Goal: Navigation & Orientation: Find specific page/section

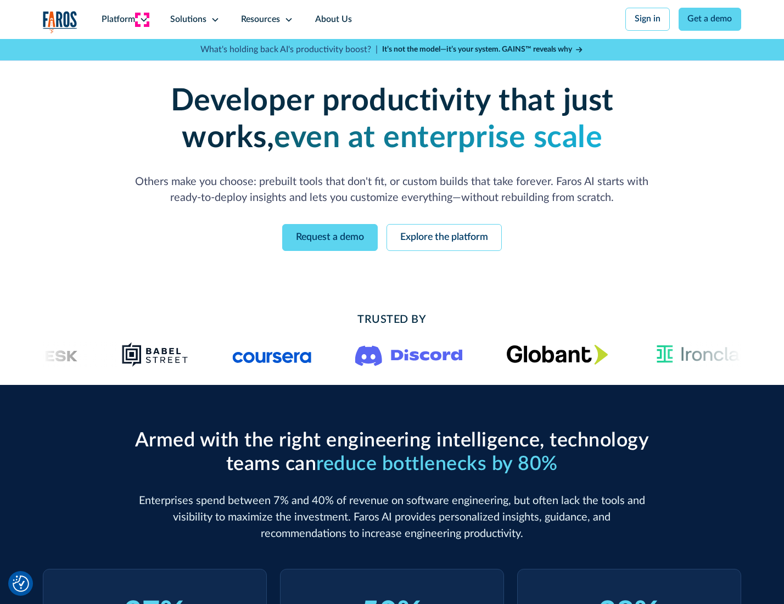
click at [142, 19] on icon at bounding box center [143, 19] width 9 height 9
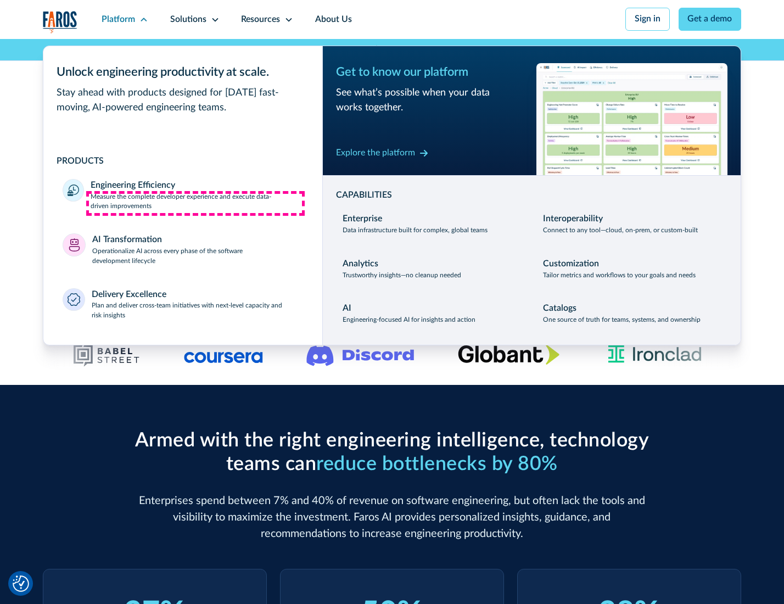
click at [195, 203] on p "Measure the complete developer experience and execute data-driven improvements" at bounding box center [197, 202] width 212 height 20
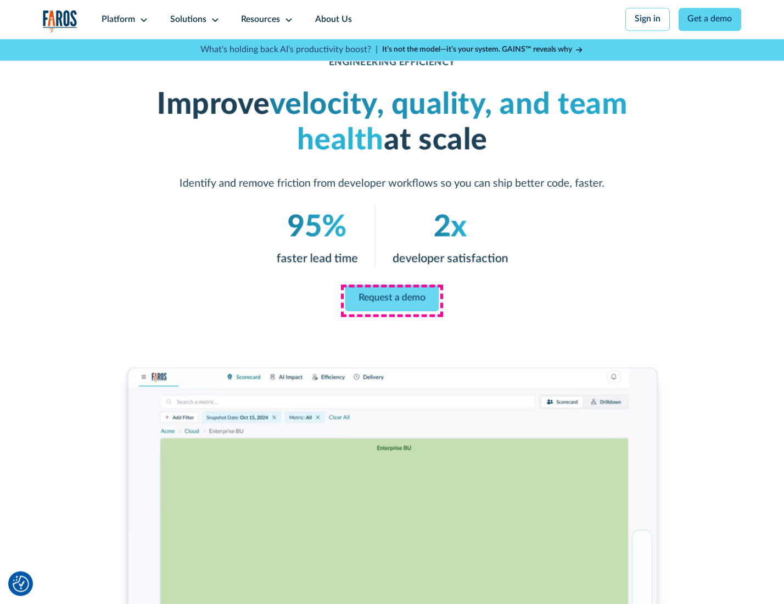
click at [391, 299] on link "Request a demo" at bounding box center [392, 298] width 94 height 26
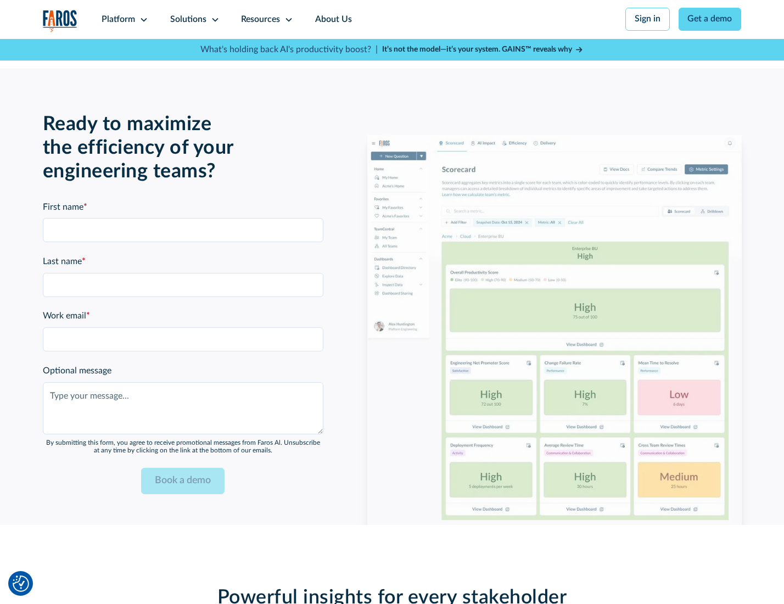
scroll to position [2390, 0]
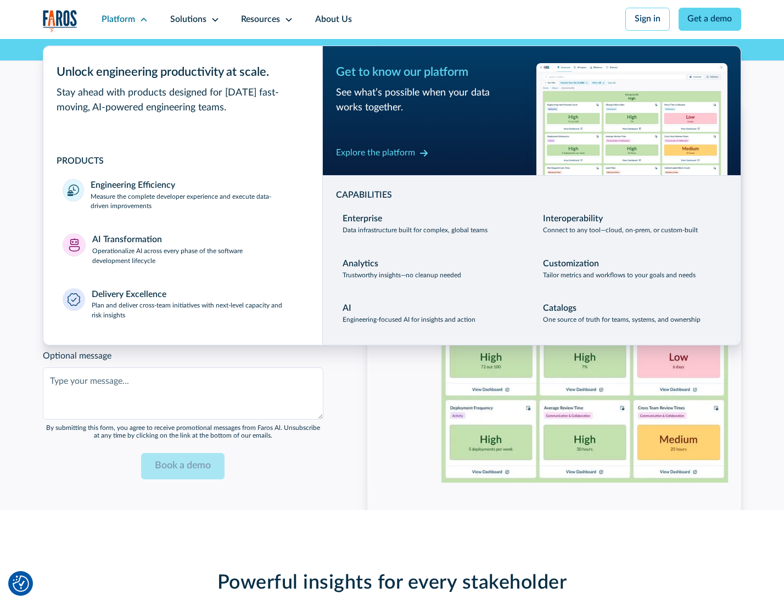
click at [196, 251] on p "Operationalize AI across every phase of the software development lifecycle" at bounding box center [197, 256] width 211 height 20
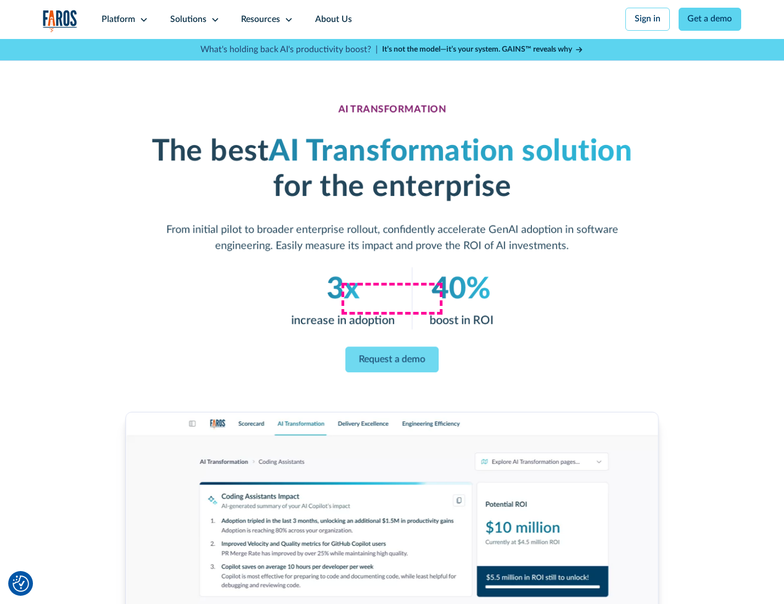
scroll to position [63, 0]
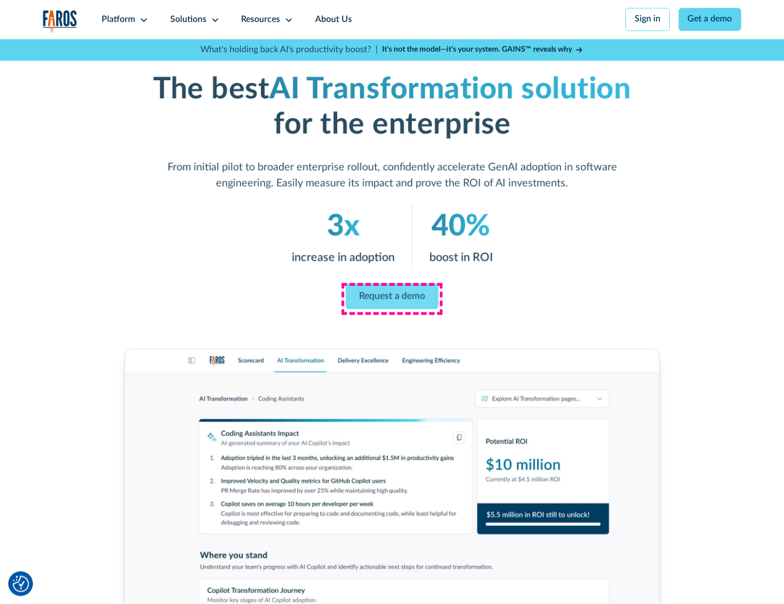
click at [391, 298] on link "Request a demo" at bounding box center [392, 296] width 93 height 26
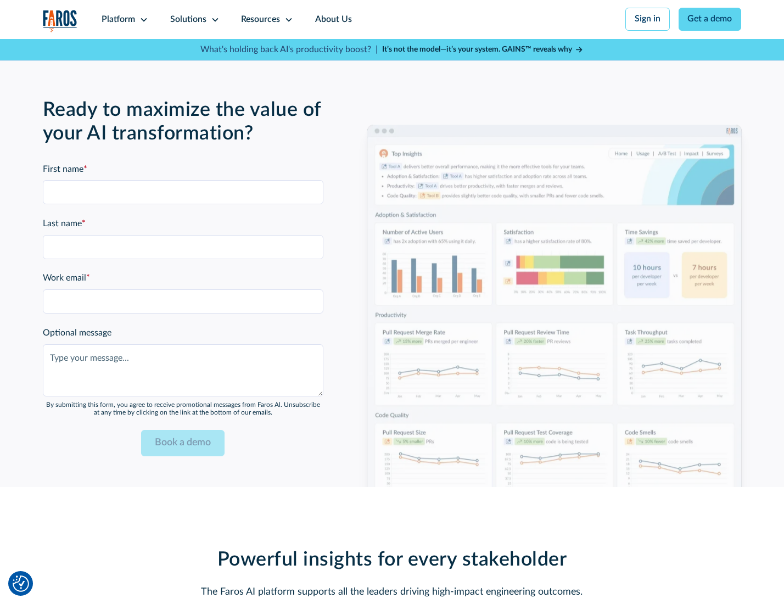
scroll to position [2654, 0]
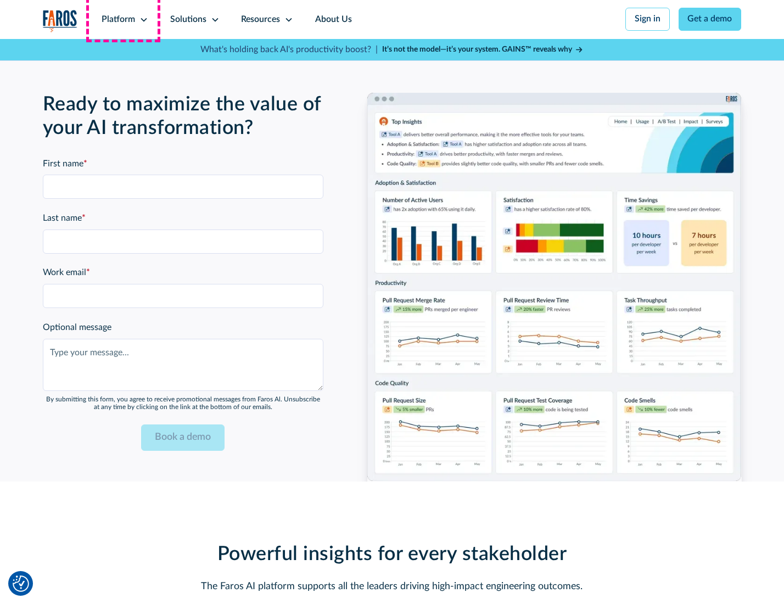
click at [123, 19] on div "Platform" at bounding box center [118, 19] width 33 height 13
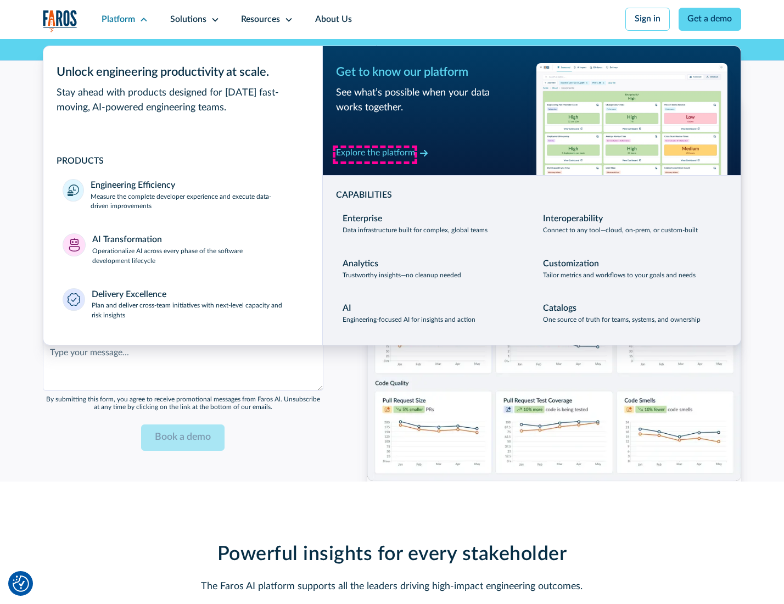
click at [375, 154] on div "Explore the platform" at bounding box center [375, 153] width 79 height 13
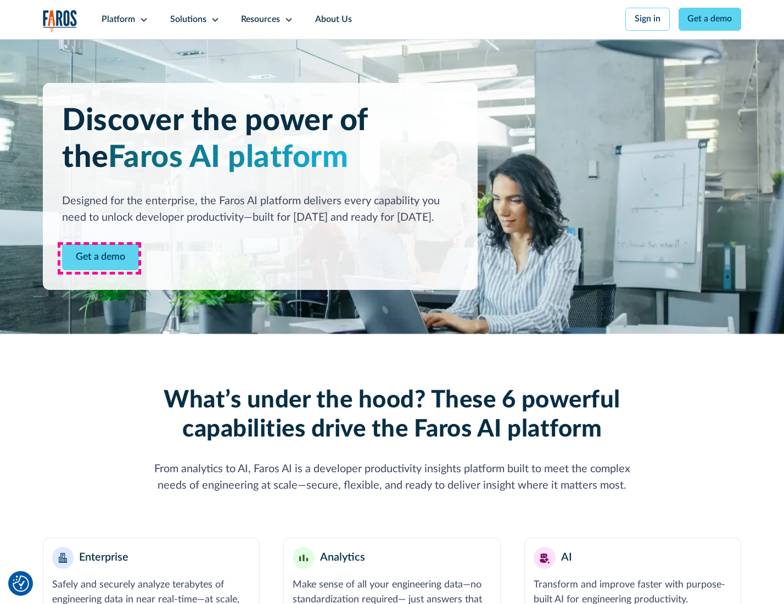
click at [99, 258] on link "Get a demo" at bounding box center [100, 257] width 77 height 27
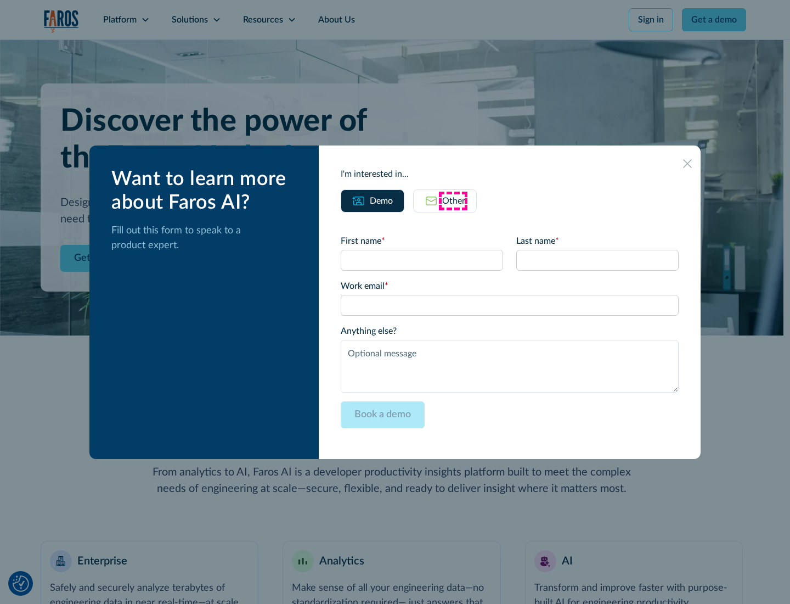
click at [453, 200] on div "Other" at bounding box center [453, 200] width 23 height 13
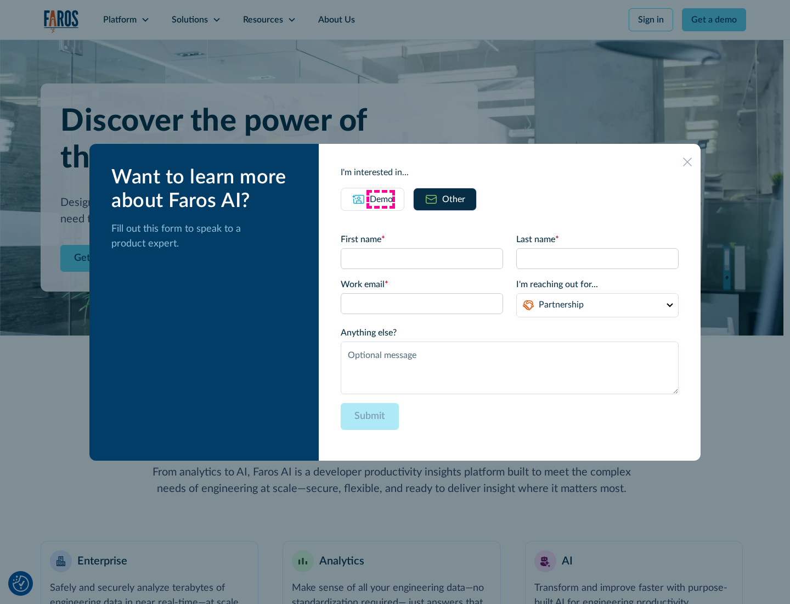
click at [380, 199] on div "Demo" at bounding box center [381, 199] width 23 height 13
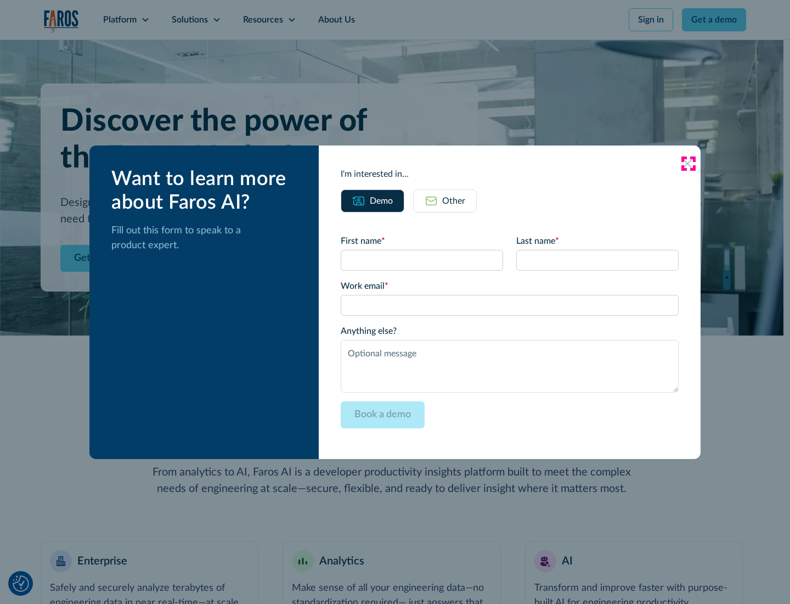
click at [688, 163] on icon at bounding box center [687, 163] width 9 height 9
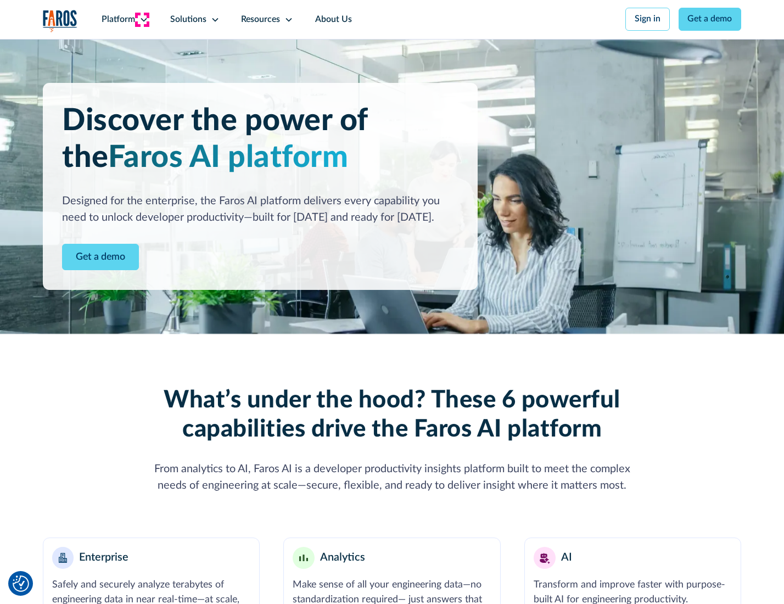
click at [142, 19] on icon at bounding box center [143, 19] width 9 height 9
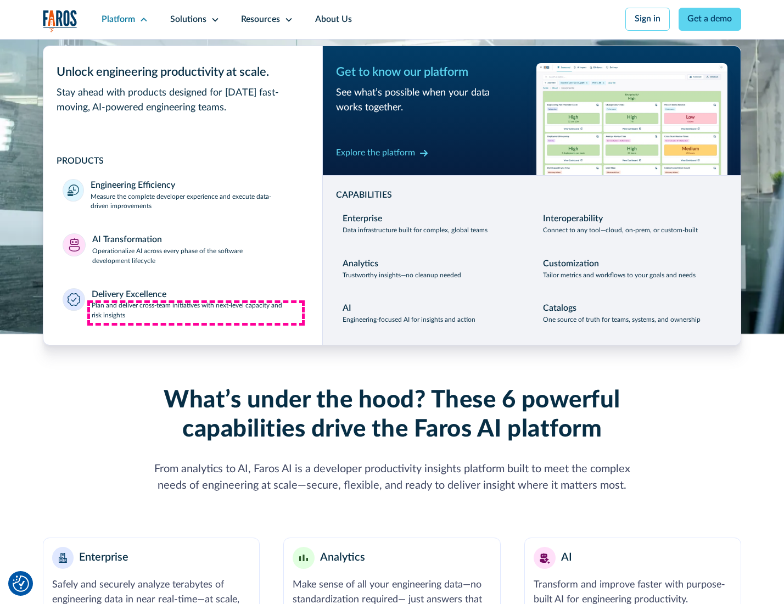
click at [196, 313] on p "Plan and deliver cross-team initiatives with next-level capacity and risk insig…" at bounding box center [197, 311] width 211 height 20
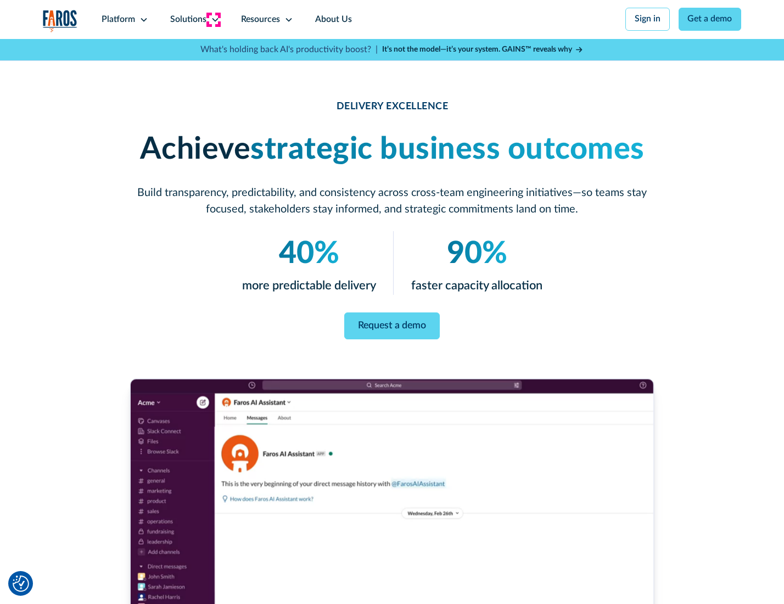
click at [213, 19] on icon at bounding box center [215, 19] width 9 height 9
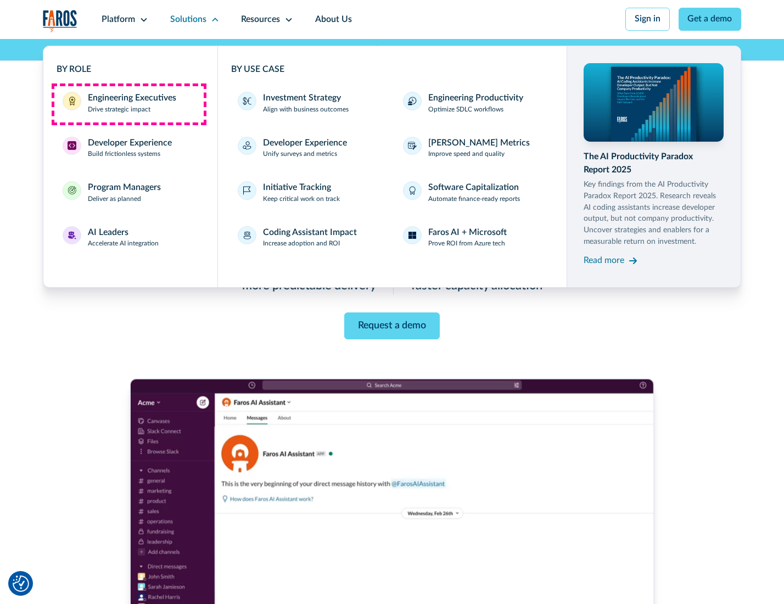
click at [128, 104] on div "Engineering Executives" at bounding box center [132, 98] width 88 height 13
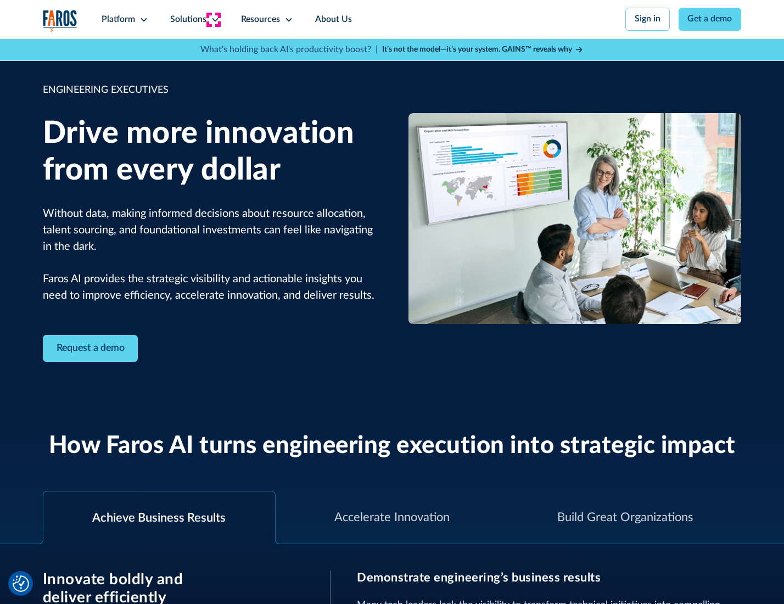
click at [213, 19] on icon at bounding box center [215, 19] width 9 height 9
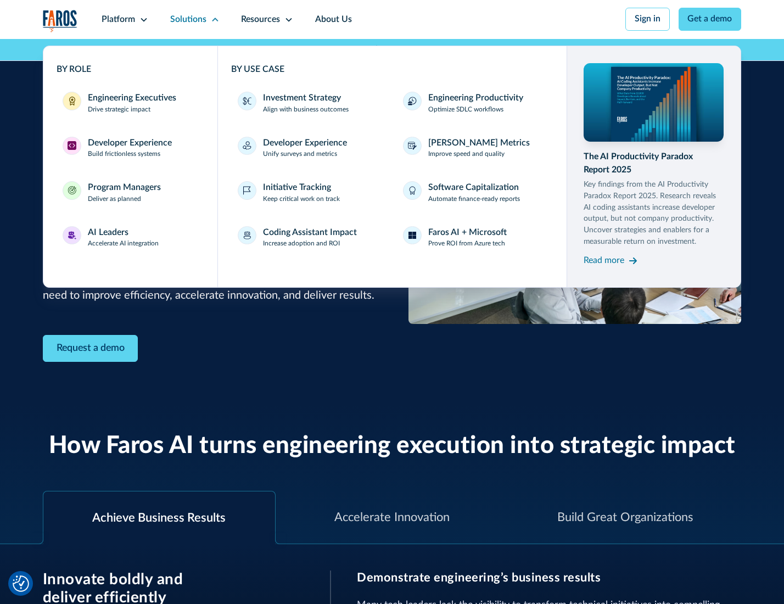
click at [128, 144] on div "Developer Experience" at bounding box center [130, 143] width 84 height 13
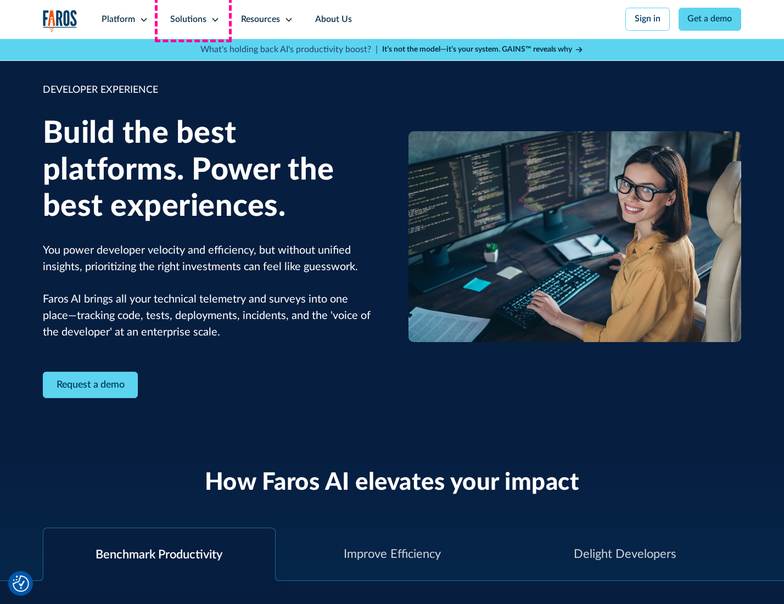
click at [193, 19] on div "Solutions" at bounding box center [188, 19] width 36 height 13
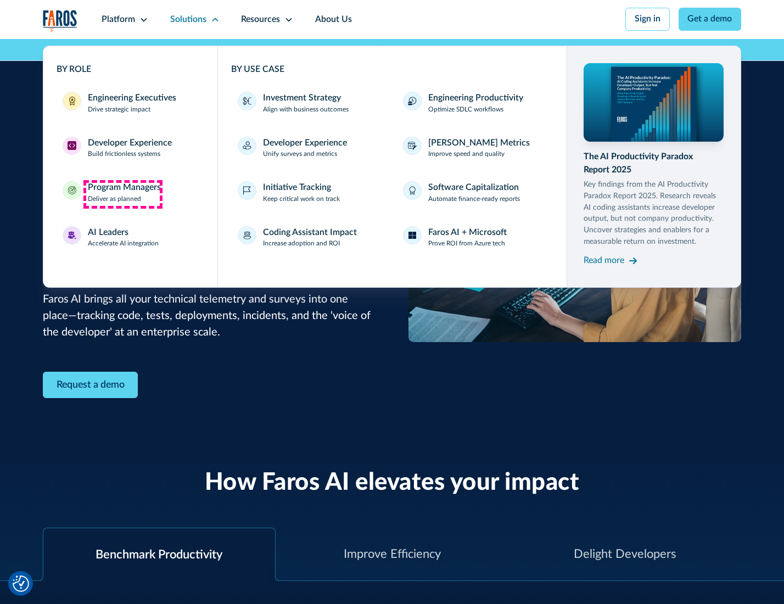
click at [122, 194] on div "Program Managers" at bounding box center [124, 187] width 73 height 13
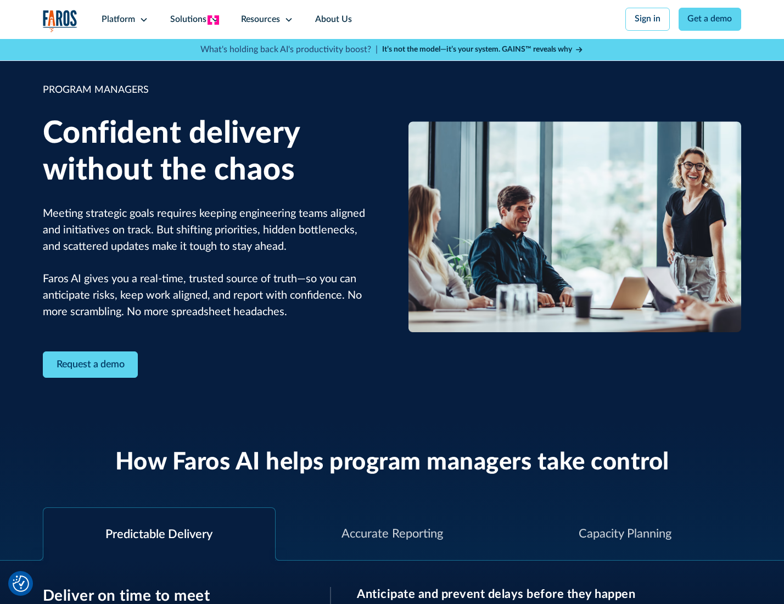
click at [213, 20] on icon at bounding box center [215, 19] width 9 height 9
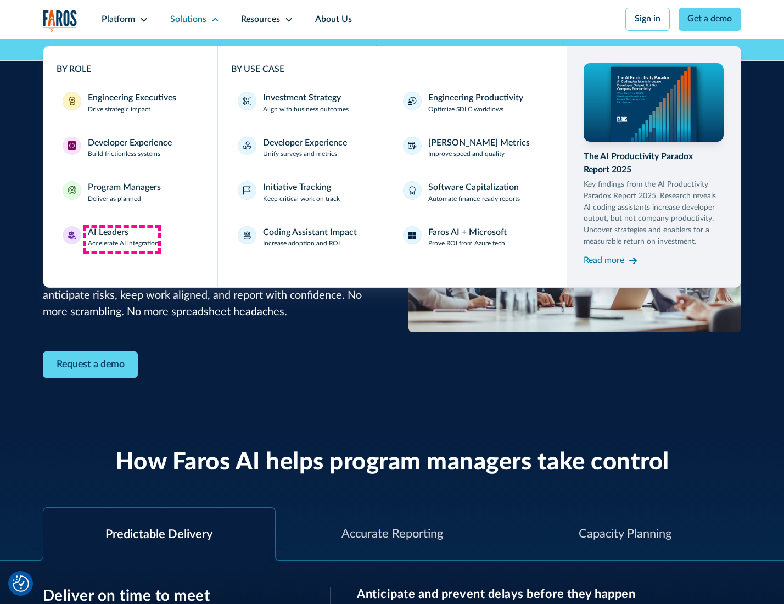
click at [122, 239] on div "AI Leaders" at bounding box center [108, 232] width 41 height 13
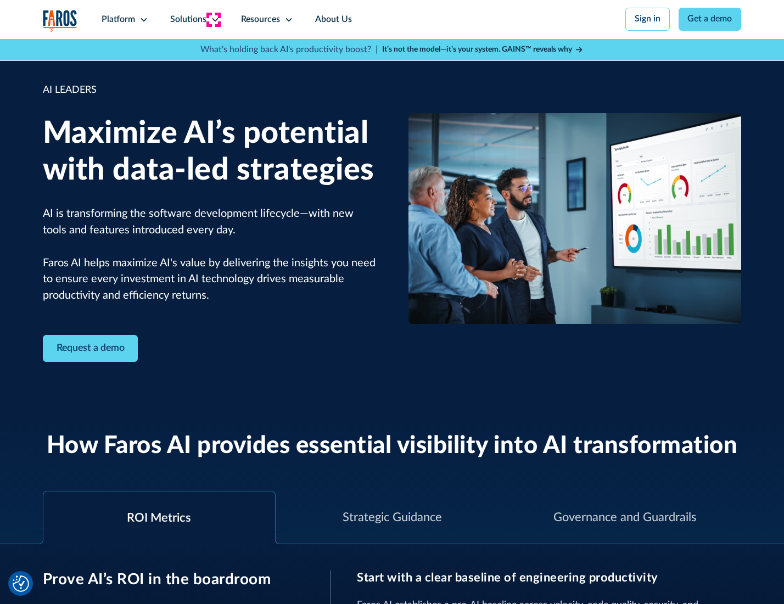
click at [213, 19] on icon at bounding box center [215, 19] width 9 height 9
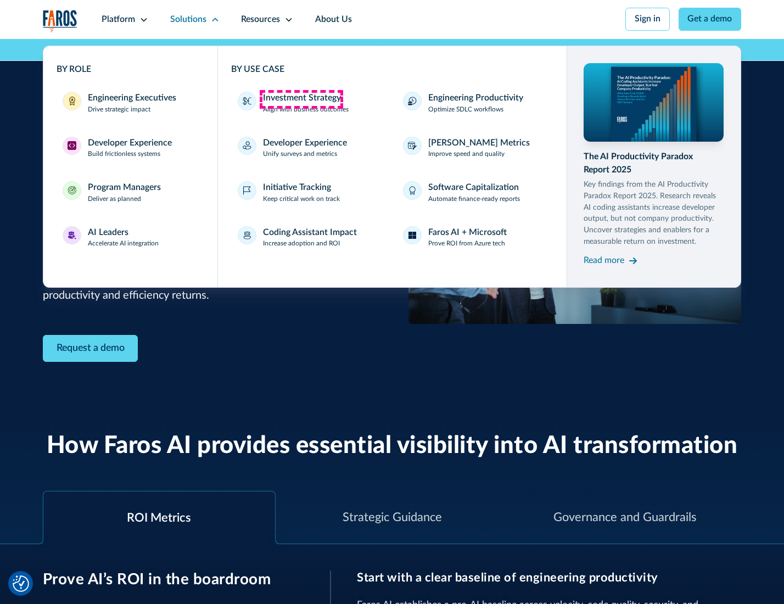
click at [301, 99] on div "Investment Strategy" at bounding box center [302, 98] width 78 height 13
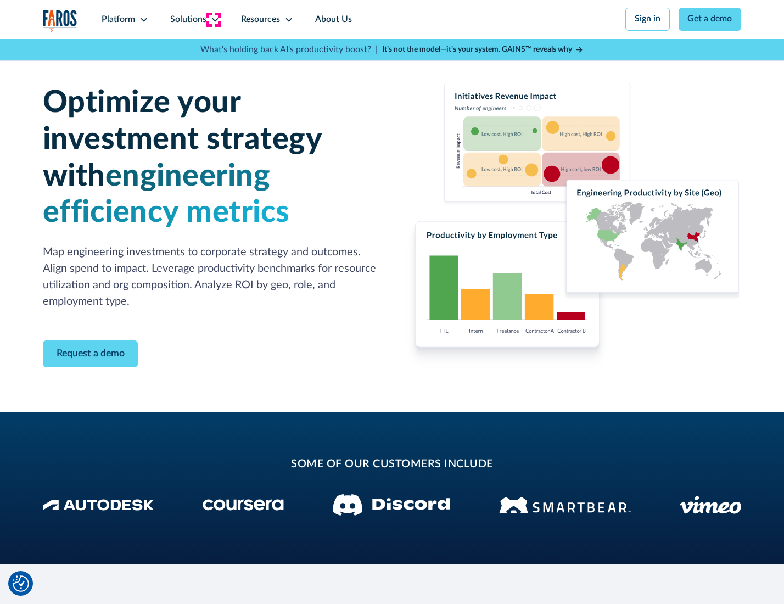
click at [213, 19] on icon at bounding box center [215, 19] width 9 height 9
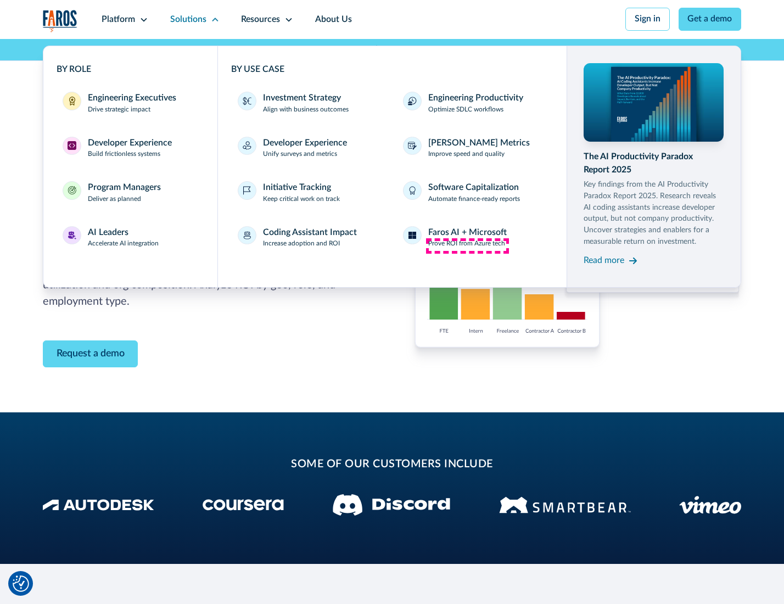
click at [467, 245] on p "Prove ROI from Azure tech" at bounding box center [466, 244] width 77 height 10
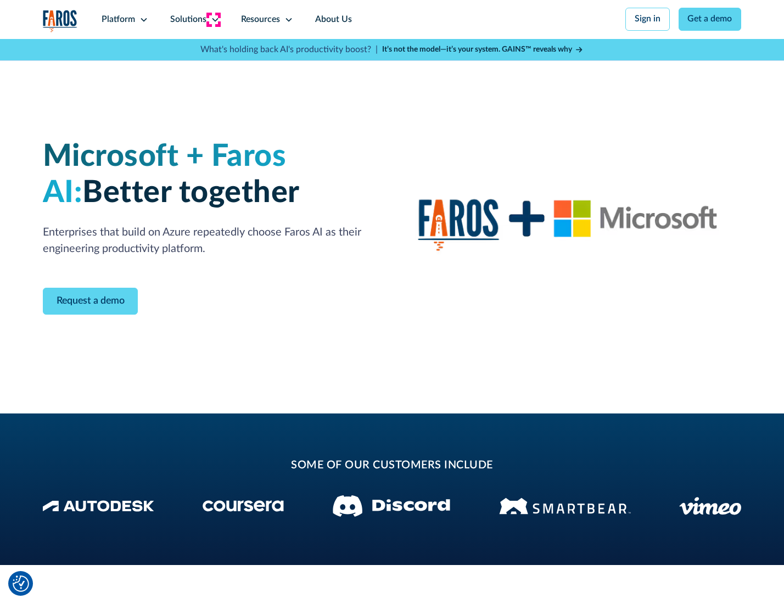
click at [213, 19] on icon at bounding box center [215, 19] width 9 height 9
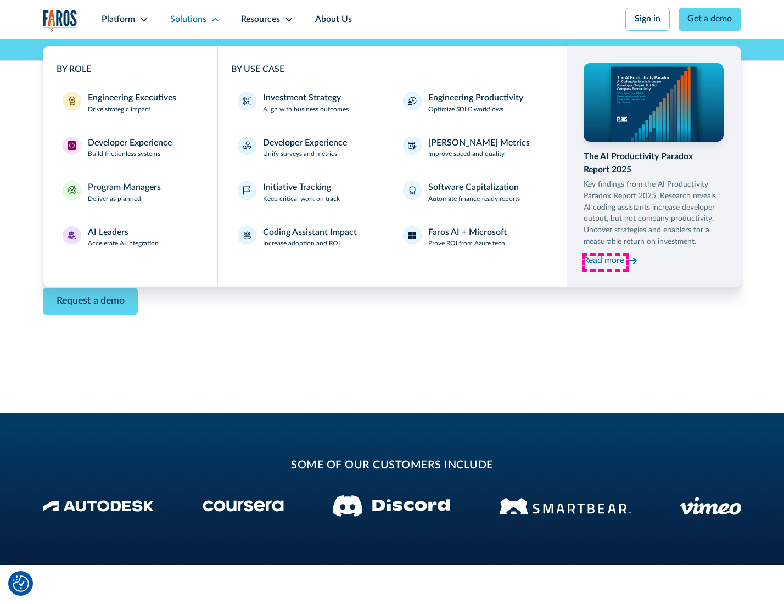
click at [605, 262] on div "Read more" at bounding box center [604, 260] width 41 height 13
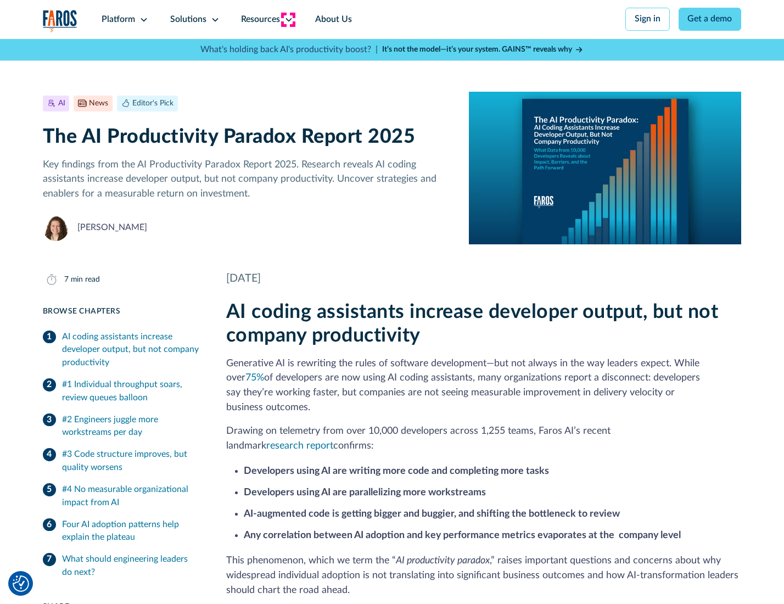
click at [288, 19] on icon at bounding box center [288, 19] width 9 height 9
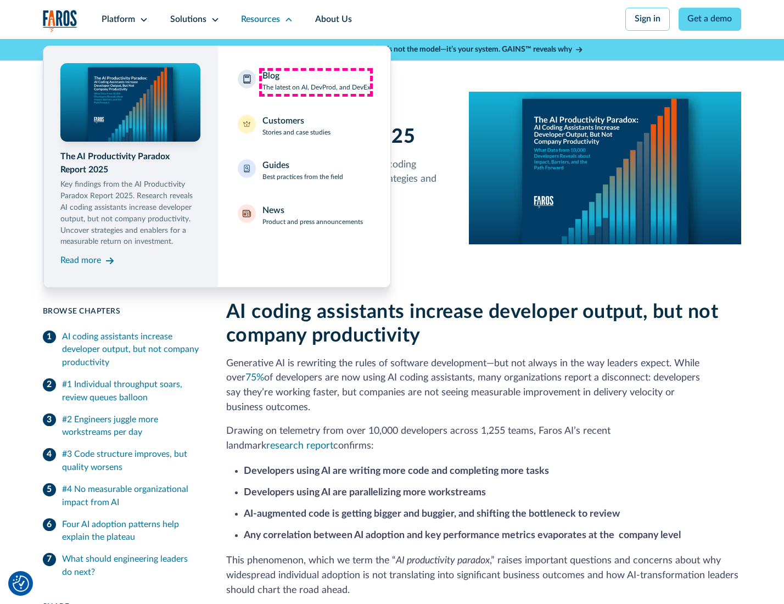
click at [316, 82] on div "Blog The latest on AI, DevProd, and DevEx" at bounding box center [316, 81] width 108 height 23
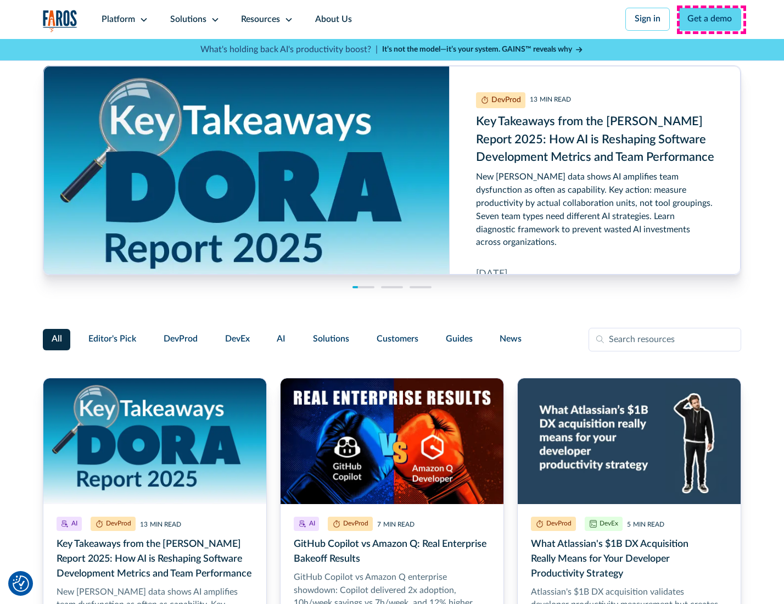
click at [711, 19] on link "Get a demo" at bounding box center [709, 19] width 63 height 23
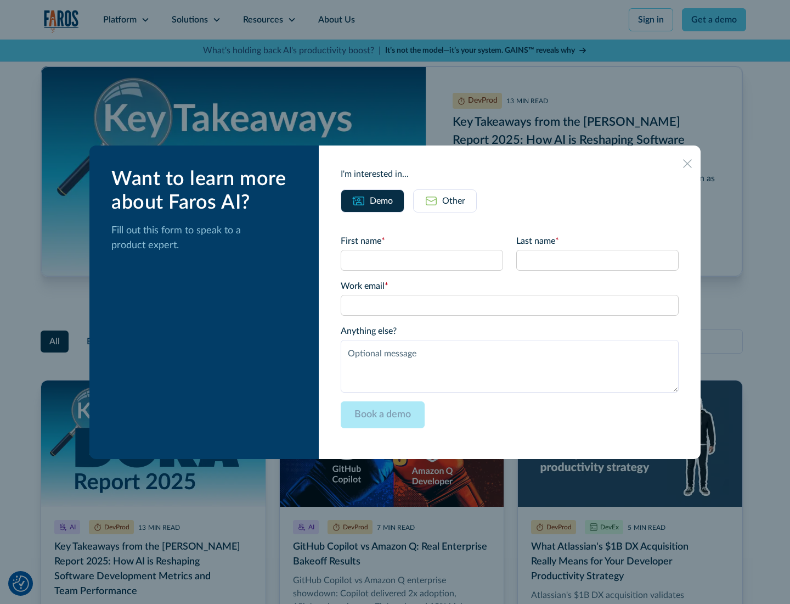
click at [445, 200] on div "Other" at bounding box center [453, 200] width 23 height 13
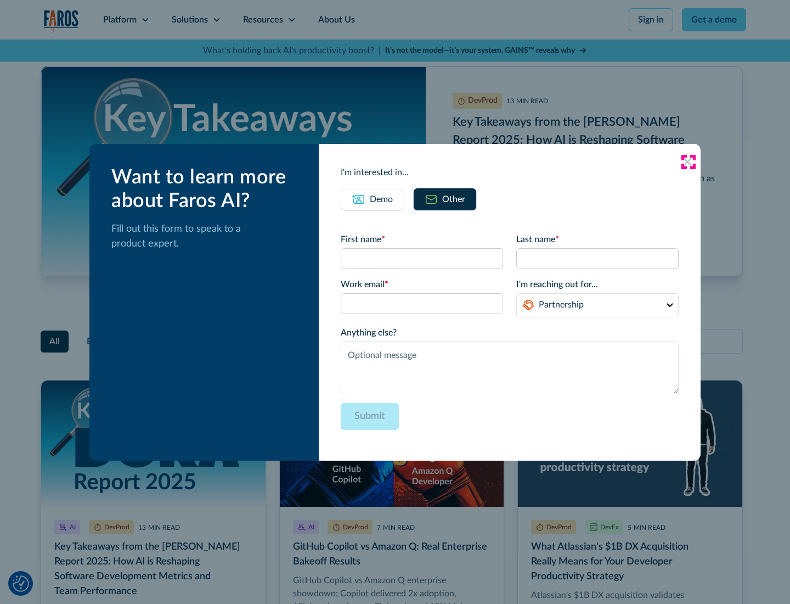
click at [688, 161] on icon at bounding box center [687, 162] width 9 height 9
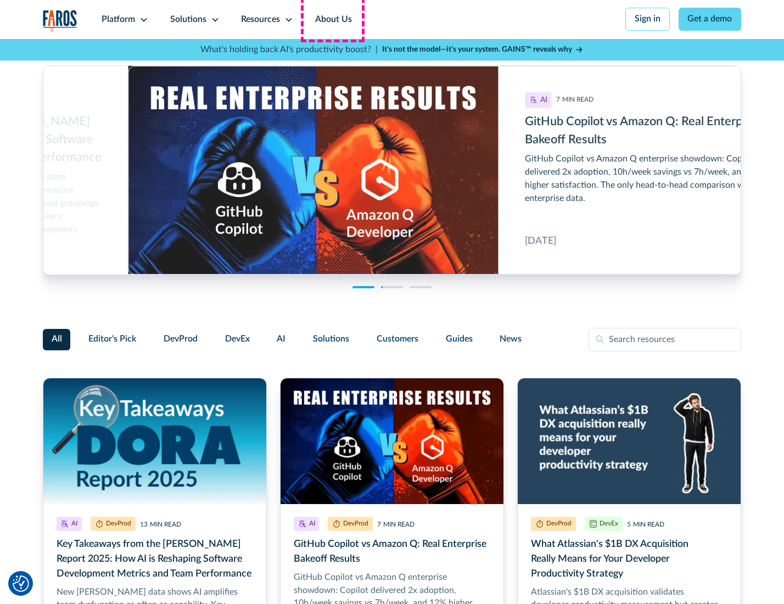
click at [332, 19] on link "About Us" at bounding box center [333, 19] width 59 height 39
